Goal: Task Accomplishment & Management: Manage account settings

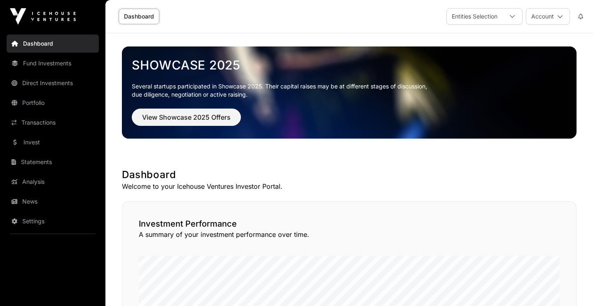
click at [145, 16] on link "Dashboard" at bounding box center [139, 17] width 41 height 16
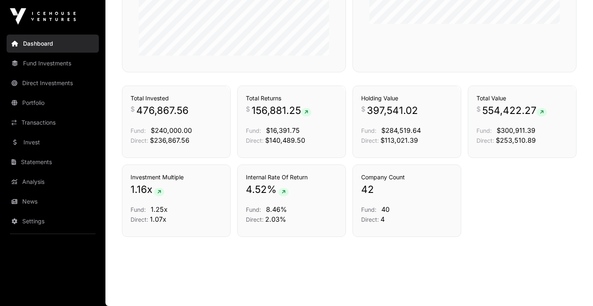
scroll to position [554, 0]
click at [514, 103] on div "Total Value $ 554,422.27 Fund: $300,911.39 Direct: $253,510.89" at bounding box center [521, 119] width 91 height 51
click at [554, 95] on link "Holdings" at bounding box center [555, 96] width 23 height 8
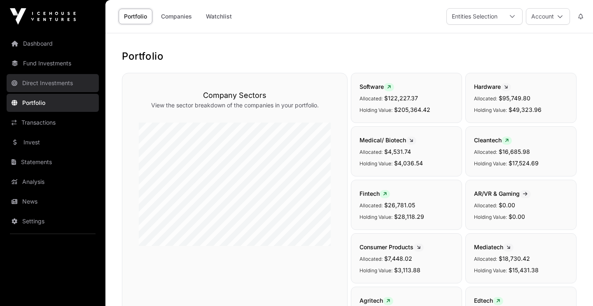
click at [56, 81] on link "Direct Investments" at bounding box center [53, 83] width 92 height 18
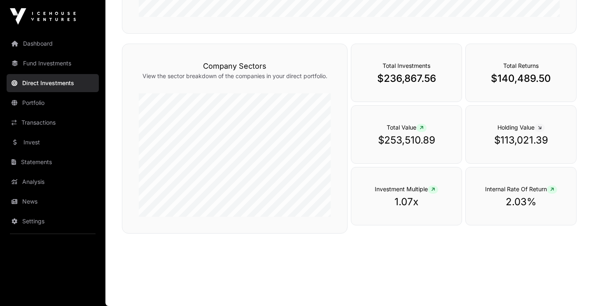
scroll to position [264, 0]
click at [406, 78] on p "$236,867.56" at bounding box center [406, 78] width 77 height 13
click at [421, 128] on icon at bounding box center [421, 128] width 4 height 5
click at [396, 127] on span "Total Value" at bounding box center [406, 127] width 40 height 7
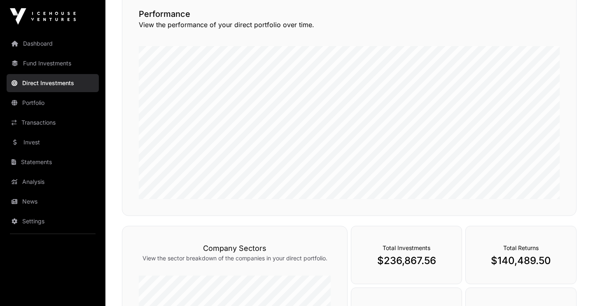
scroll to position [77, 0]
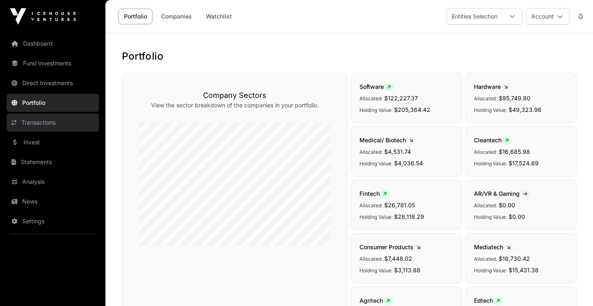
click at [33, 123] on link "Transactions" at bounding box center [53, 123] width 92 height 18
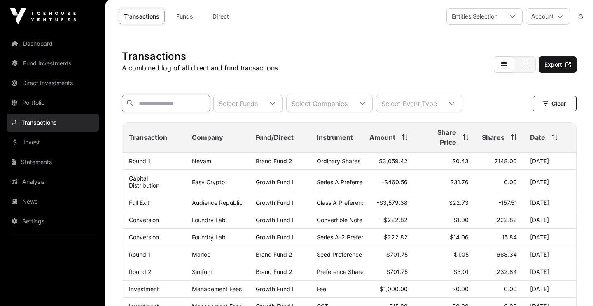
click at [202, 106] on input "text" at bounding box center [166, 104] width 88 height 18
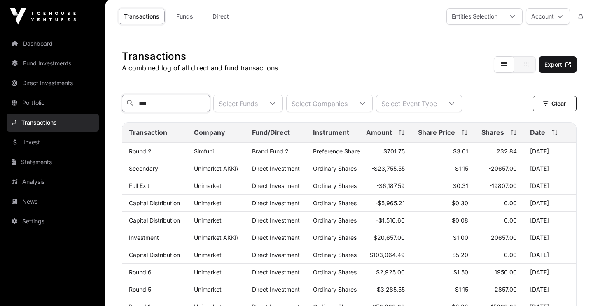
type input "****"
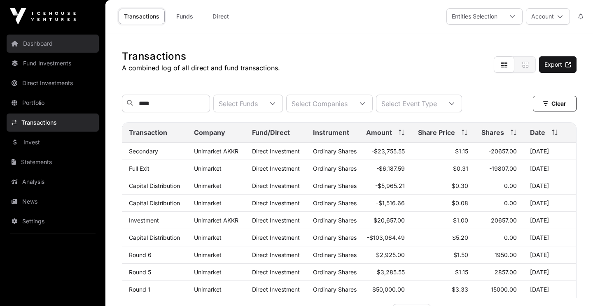
click at [26, 41] on link "Dashboard" at bounding box center [53, 44] width 92 height 18
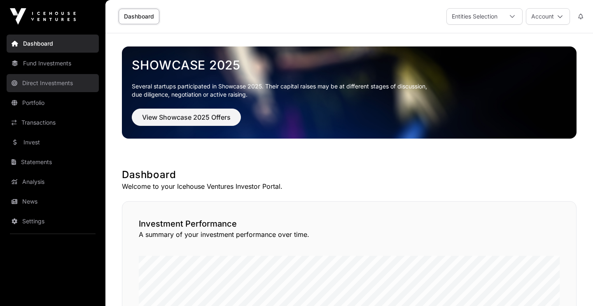
click at [37, 81] on link "Direct Investments" at bounding box center [53, 83] width 92 height 18
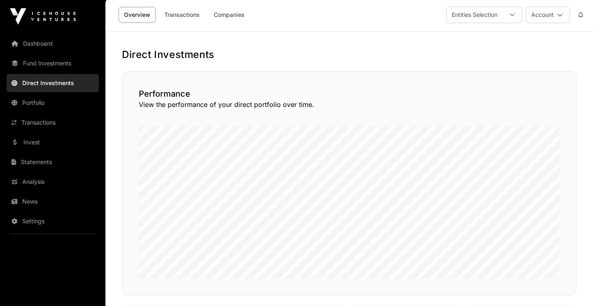
scroll to position [2, 0]
click at [235, 12] on link "Companies" at bounding box center [229, 14] width 42 height 16
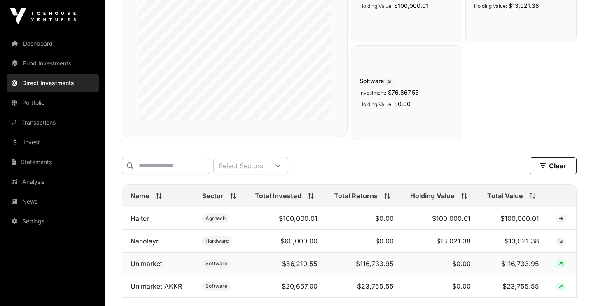
scroll to position [144, 0]
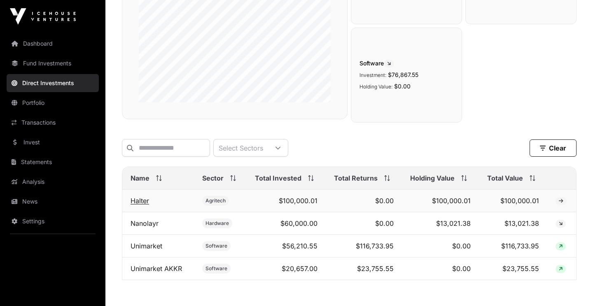
click at [142, 201] on link "Halter" at bounding box center [139, 201] width 19 height 8
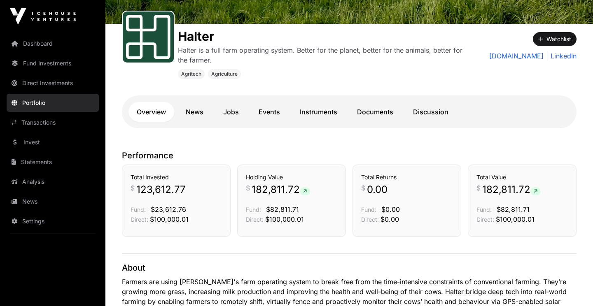
scroll to position [106, 0]
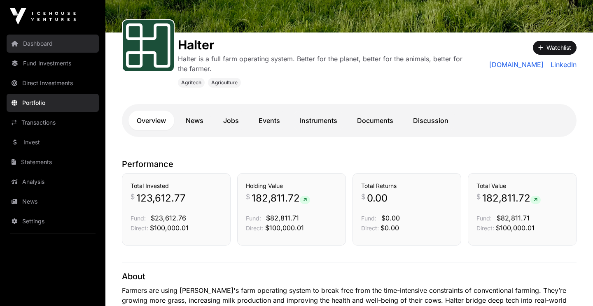
click at [41, 39] on link "Dashboard" at bounding box center [53, 44] width 92 height 18
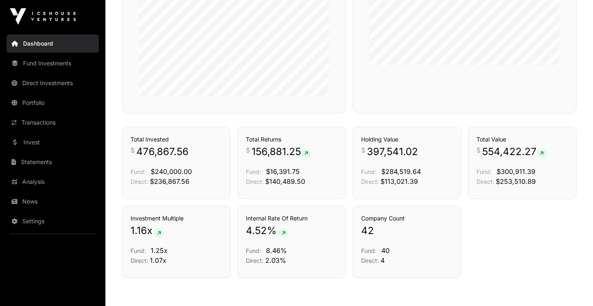
scroll to position [513, 0]
click at [437, 135] on link "Holdings" at bounding box center [440, 137] width 23 height 8
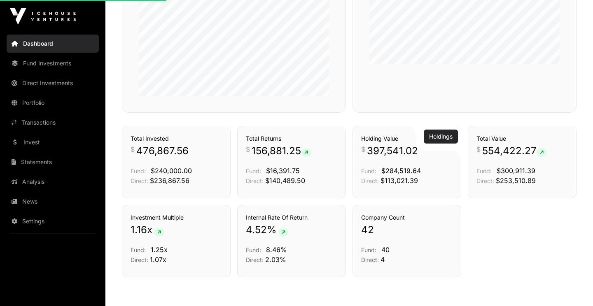
click at [437, 135] on link "Holdings" at bounding box center [440, 137] width 23 height 8
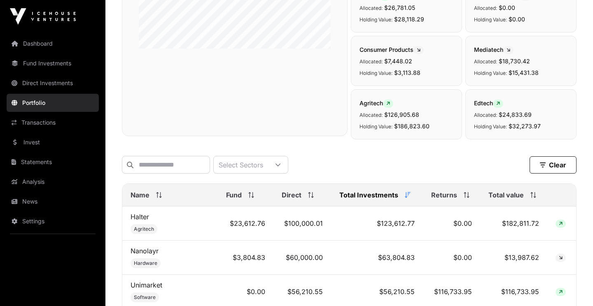
scroll to position [208, 0]
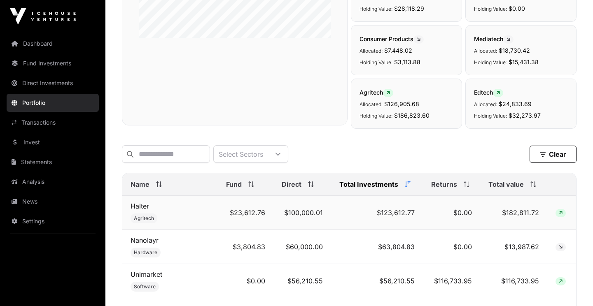
click at [561, 215] on icon at bounding box center [560, 213] width 4 height 5
click at [241, 209] on td "$23,612.76" at bounding box center [246, 213] width 56 height 34
click at [241, 215] on td "$23,612.76" at bounding box center [246, 213] width 56 height 34
click at [144, 209] on link "Halter" at bounding box center [139, 206] width 19 height 8
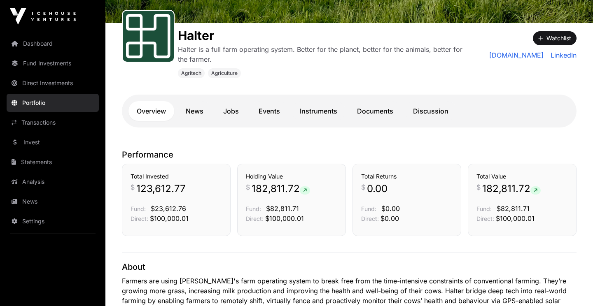
scroll to position [123, 0]
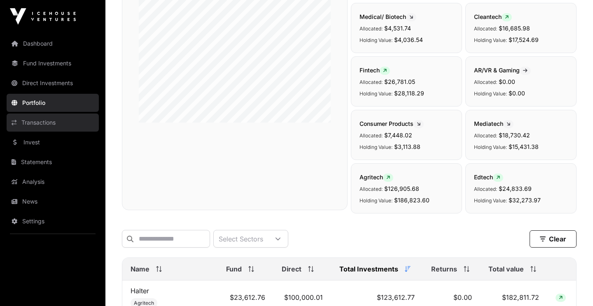
scroll to position [208, 0]
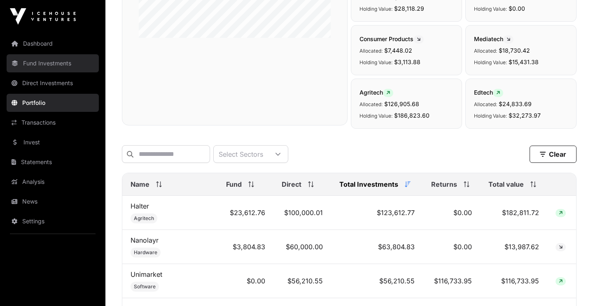
click at [45, 63] on link "Fund Investments" at bounding box center [53, 63] width 92 height 18
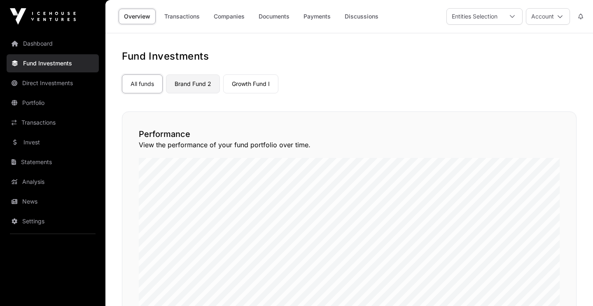
click at [209, 81] on link "Brand Fund 2" at bounding box center [193, 83] width 54 height 19
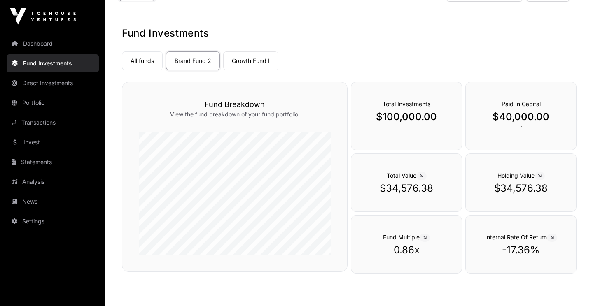
scroll to position [5, 0]
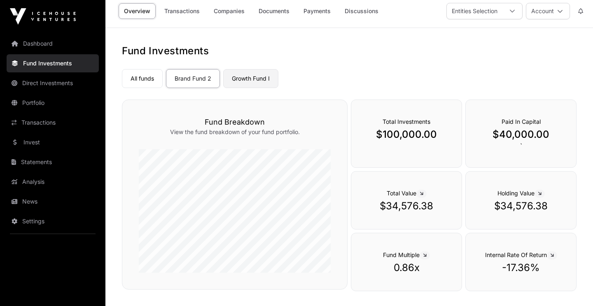
click at [256, 81] on link "Growth Fund I" at bounding box center [250, 78] width 55 height 19
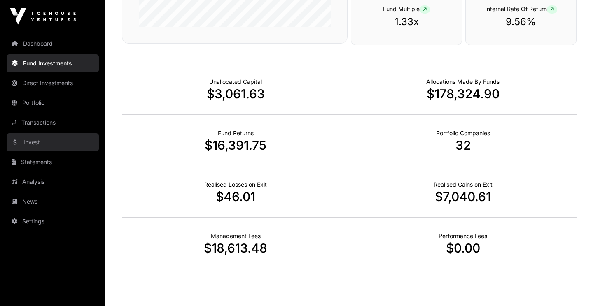
scroll to position [251, 0]
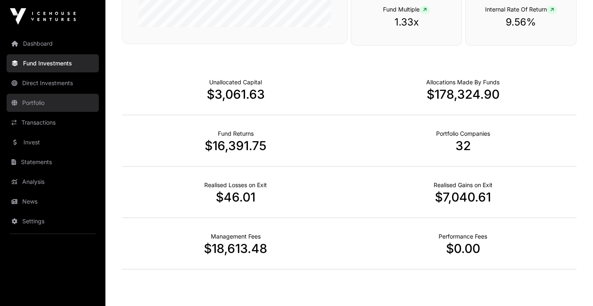
click at [36, 105] on link "Portfolio" at bounding box center [53, 103] width 92 height 18
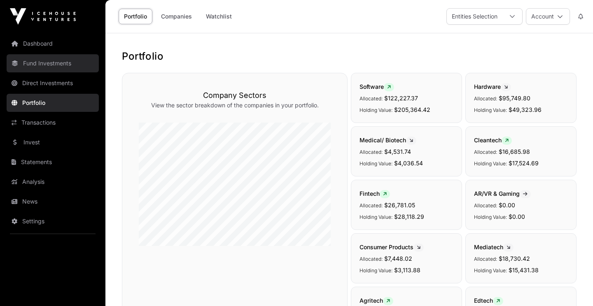
click at [50, 60] on link "Fund Investments" at bounding box center [53, 63] width 92 height 18
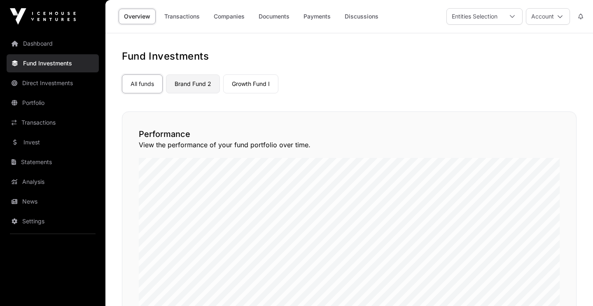
click at [186, 85] on link "Brand Fund 2" at bounding box center [193, 83] width 54 height 19
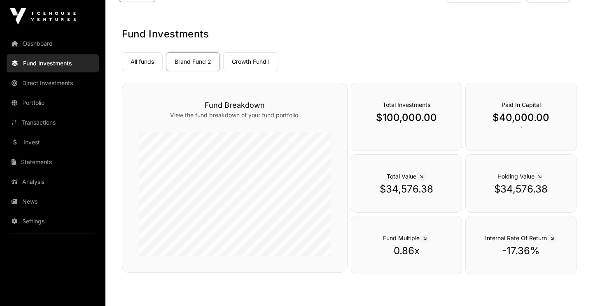
scroll to position [24, 0]
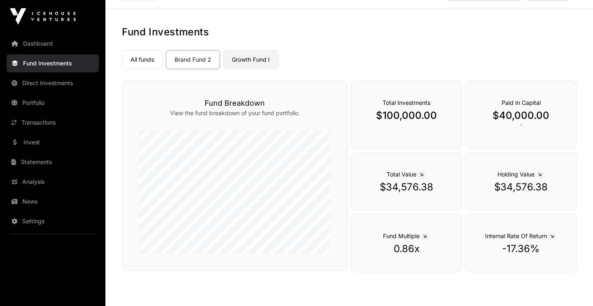
click at [267, 59] on link "Growth Fund I" at bounding box center [250, 59] width 55 height 19
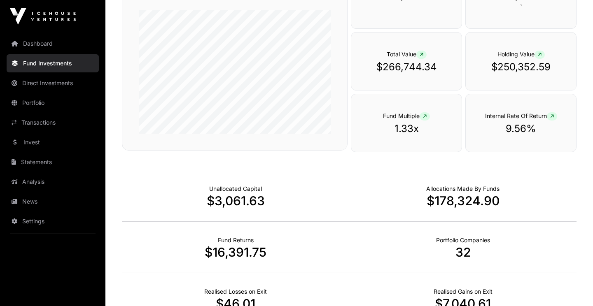
scroll to position [22, 0]
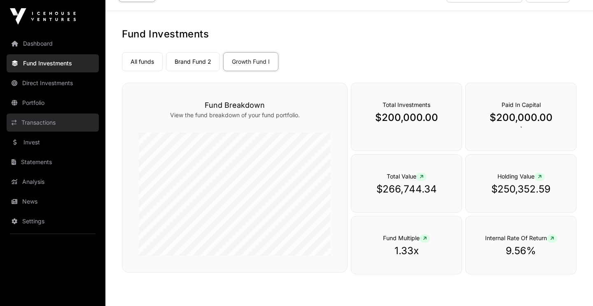
click at [40, 122] on link "Transactions" at bounding box center [53, 123] width 92 height 18
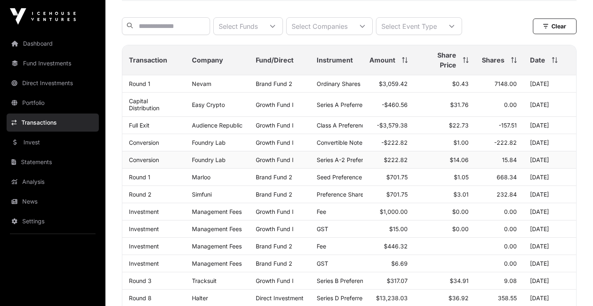
scroll to position [19, 0]
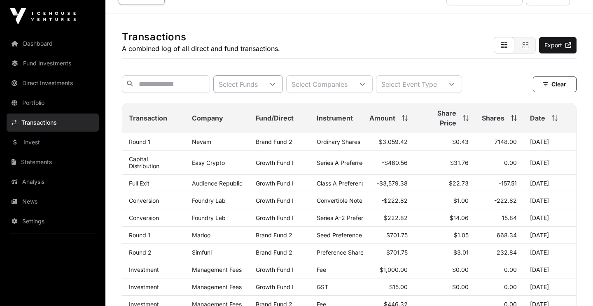
click at [282, 85] on div at bounding box center [273, 84] width 20 height 17
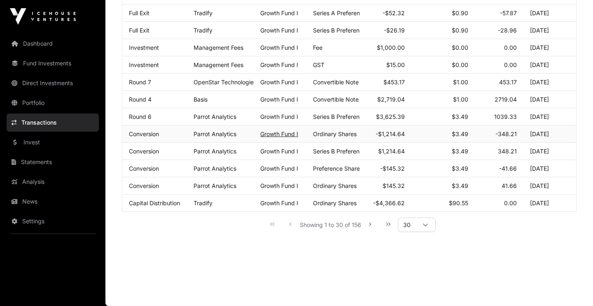
scroll to position [451, 0]
click at [428, 224] on icon at bounding box center [425, 225] width 6 height 6
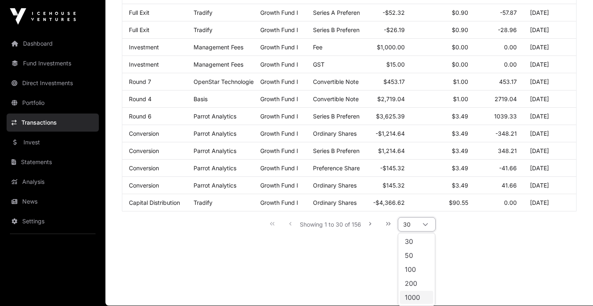
click at [414, 297] on span "1000" at bounding box center [412, 297] width 15 height 7
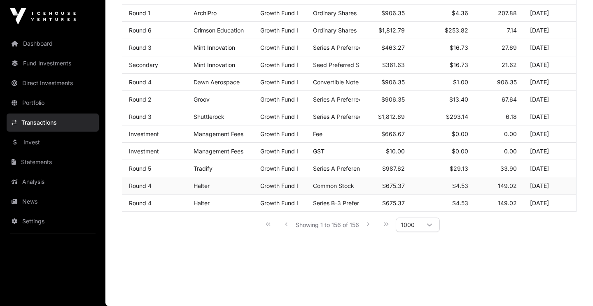
scroll to position [2629, 0]
click at [366, 224] on div "Showing 1 to 156 of 156 1000" at bounding box center [348, 224] width 181 height 19
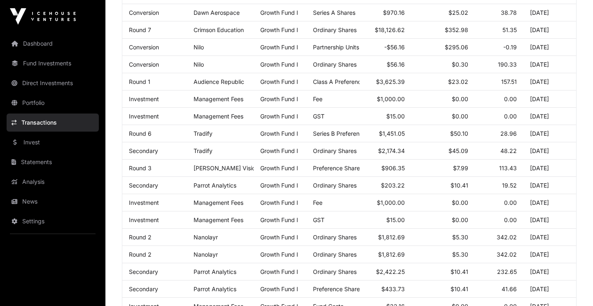
scroll to position [1642, 0]
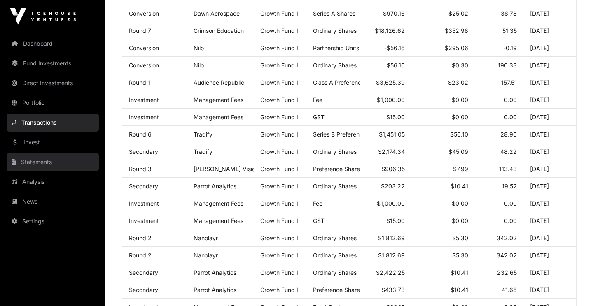
click at [51, 167] on link "Statements" at bounding box center [53, 162] width 92 height 18
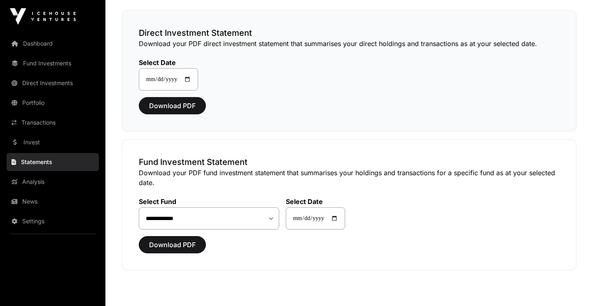
scroll to position [67, 0]
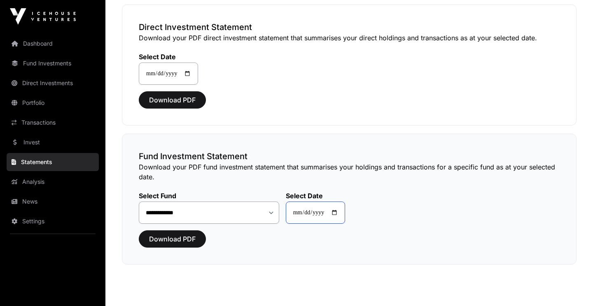
click at [333, 214] on input "**********" at bounding box center [315, 213] width 59 height 22
click at [330, 214] on input "**********" at bounding box center [315, 213] width 59 height 22
click at [326, 213] on input "**********" at bounding box center [315, 213] width 59 height 22
click at [239, 243] on div "Download PDF" at bounding box center [349, 238] width 421 height 17
click at [195, 243] on span "Download PDF" at bounding box center [172, 239] width 47 height 10
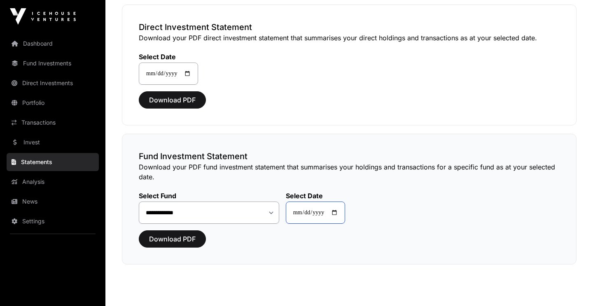
click at [321, 212] on input "**********" at bounding box center [315, 213] width 59 height 22
type input "**********"
click at [167, 246] on button "Download PDF" at bounding box center [172, 238] width 67 height 17
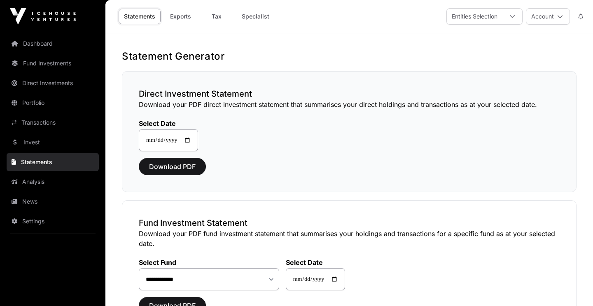
scroll to position [0, 0]
click at [36, 47] on link "Dashboard" at bounding box center [53, 44] width 92 height 18
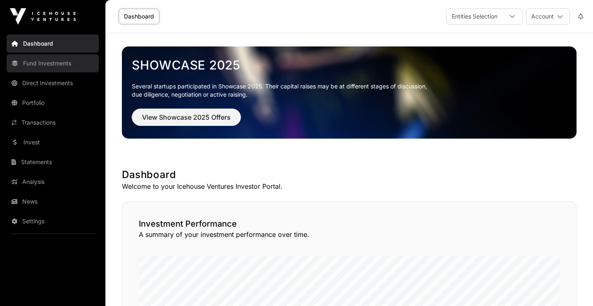
click at [60, 67] on link "Fund Investments" at bounding box center [53, 63] width 92 height 18
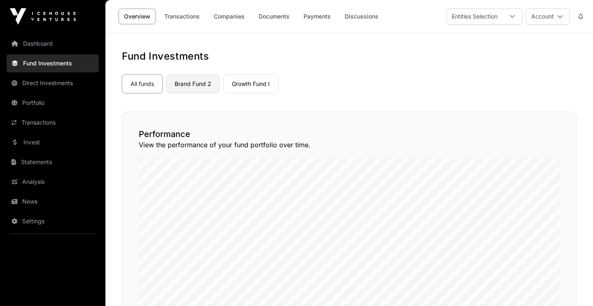
click at [200, 83] on link "Brand Fund 2" at bounding box center [193, 83] width 54 height 19
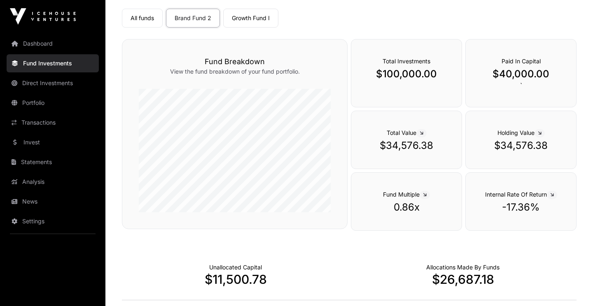
scroll to position [66, 0]
click at [255, 14] on link "Growth Fund I" at bounding box center [250, 18] width 55 height 19
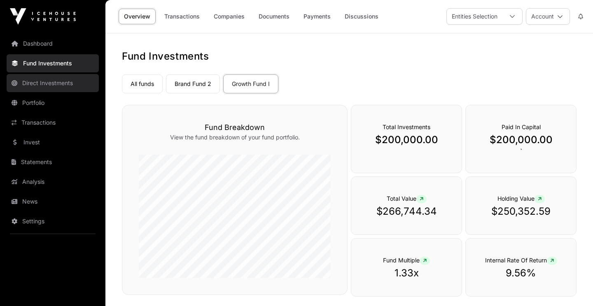
click at [68, 84] on link "Direct Investments" at bounding box center [53, 83] width 92 height 18
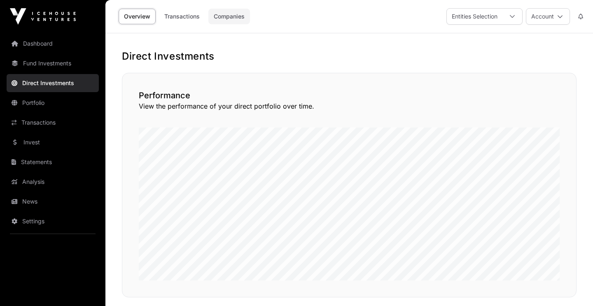
click at [237, 12] on link "Companies" at bounding box center [229, 17] width 42 height 16
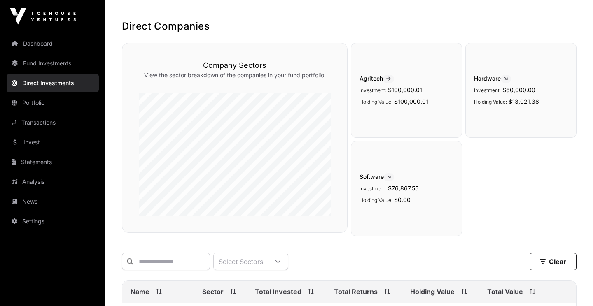
scroll to position [18, 0]
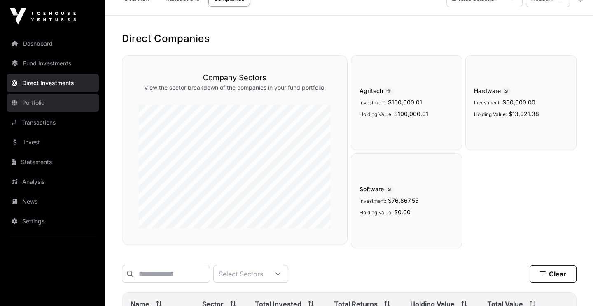
click at [48, 105] on link "Portfolio" at bounding box center [53, 103] width 92 height 18
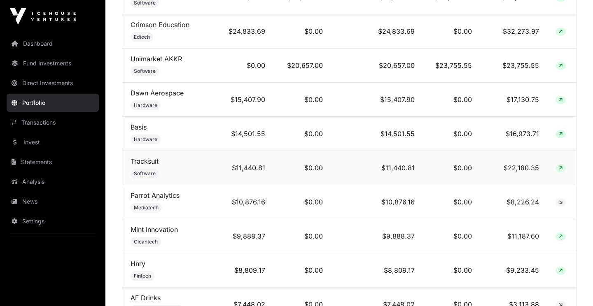
scroll to position [486, 0]
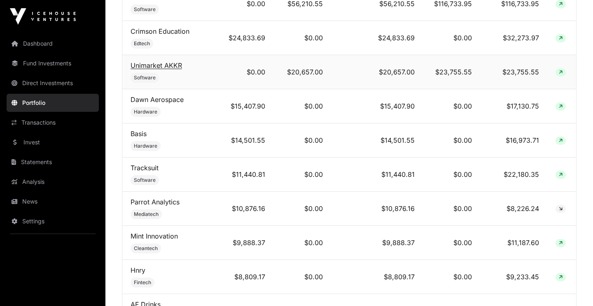
click at [171, 64] on link "Unimarket AKKR" at bounding box center [155, 65] width 51 height 8
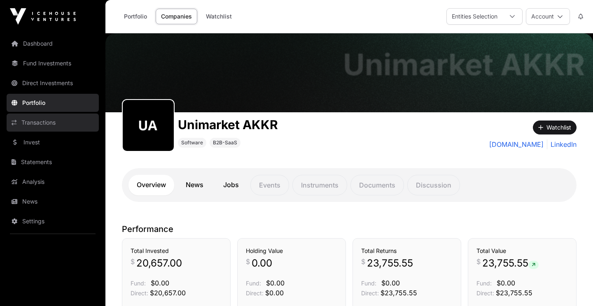
click at [43, 121] on link "Transactions" at bounding box center [53, 123] width 92 height 18
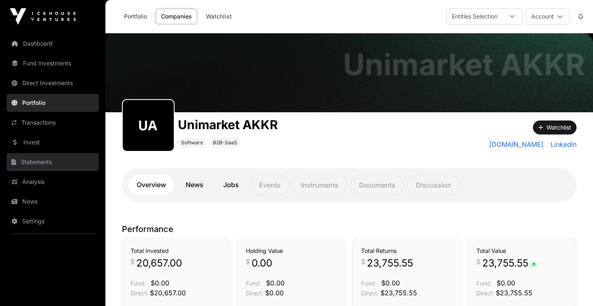
click at [35, 161] on link "Statements" at bounding box center [53, 162] width 92 height 18
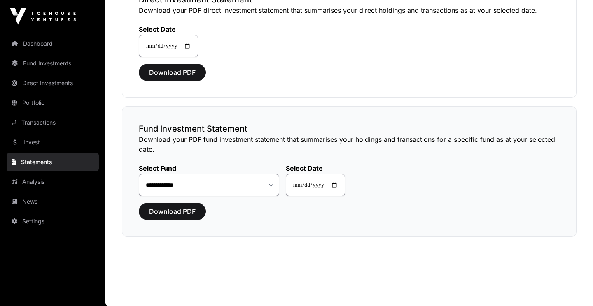
scroll to position [94, 0]
click at [37, 180] on link "Analysis" at bounding box center [53, 182] width 92 height 18
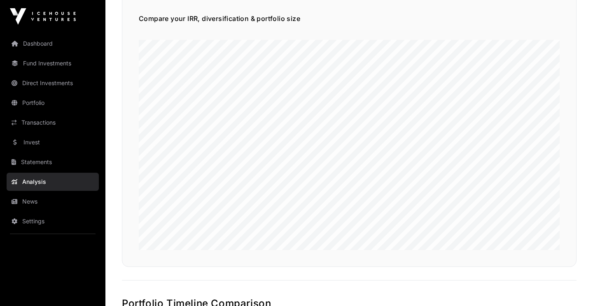
scroll to position [558, 0]
